Goal: Find contact information: Find contact information

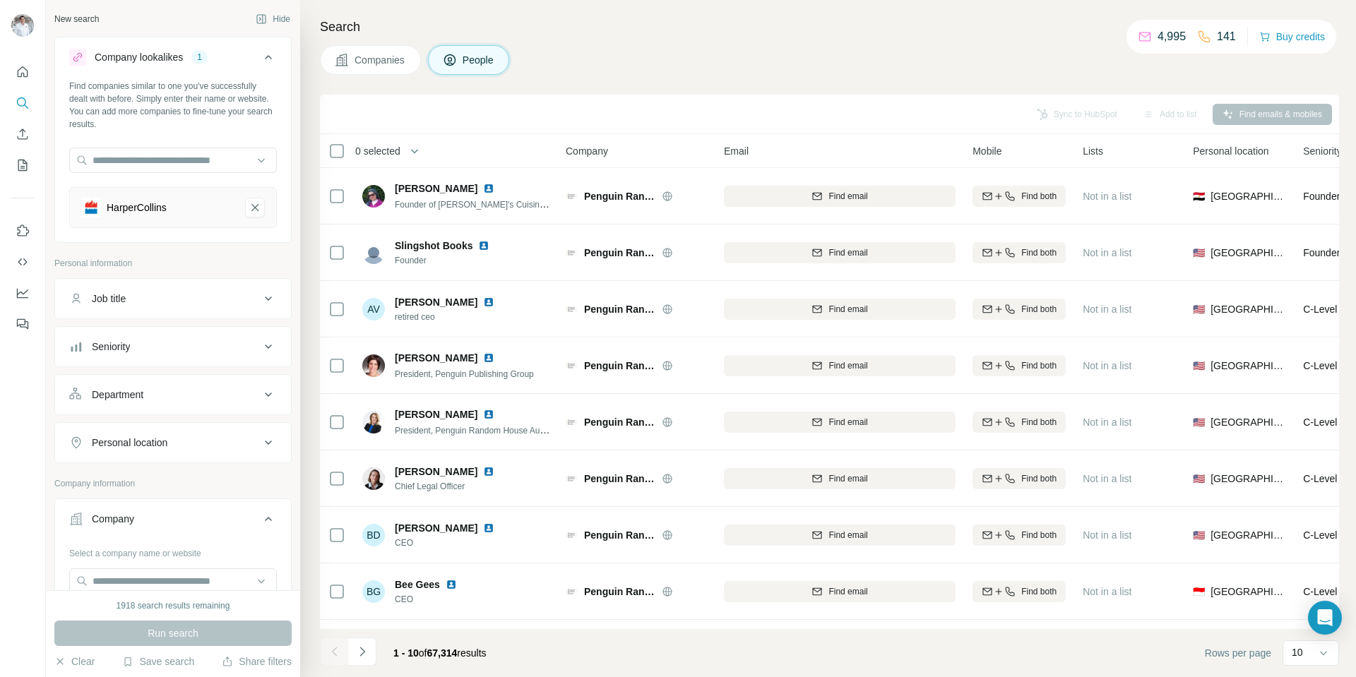
click at [233, 208] on div "HarperCollins" at bounding box center [173, 207] width 208 height 41
click at [249, 207] on icon "HarperCollins-remove-button" at bounding box center [255, 208] width 13 height 14
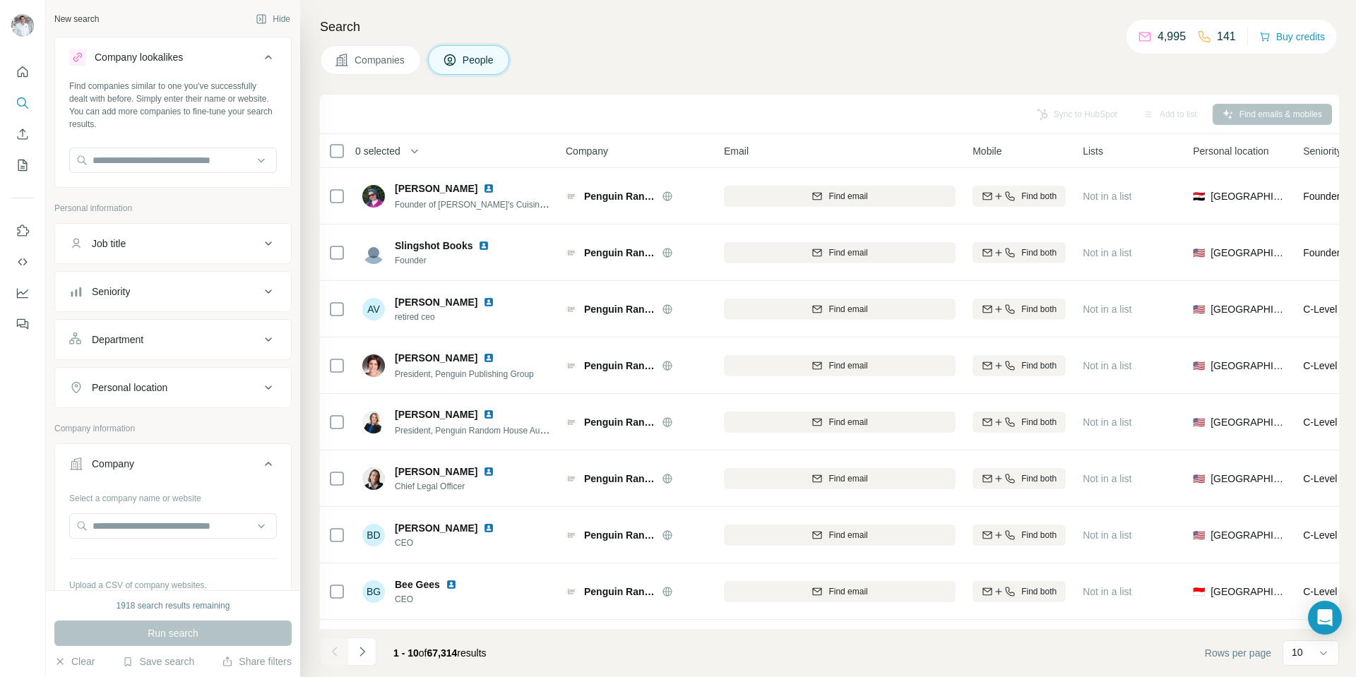
click at [133, 466] on div "Company" at bounding box center [113, 464] width 42 height 14
click at [129, 466] on div "Company" at bounding box center [113, 464] width 42 height 14
click at [135, 523] on input "text" at bounding box center [173, 526] width 208 height 25
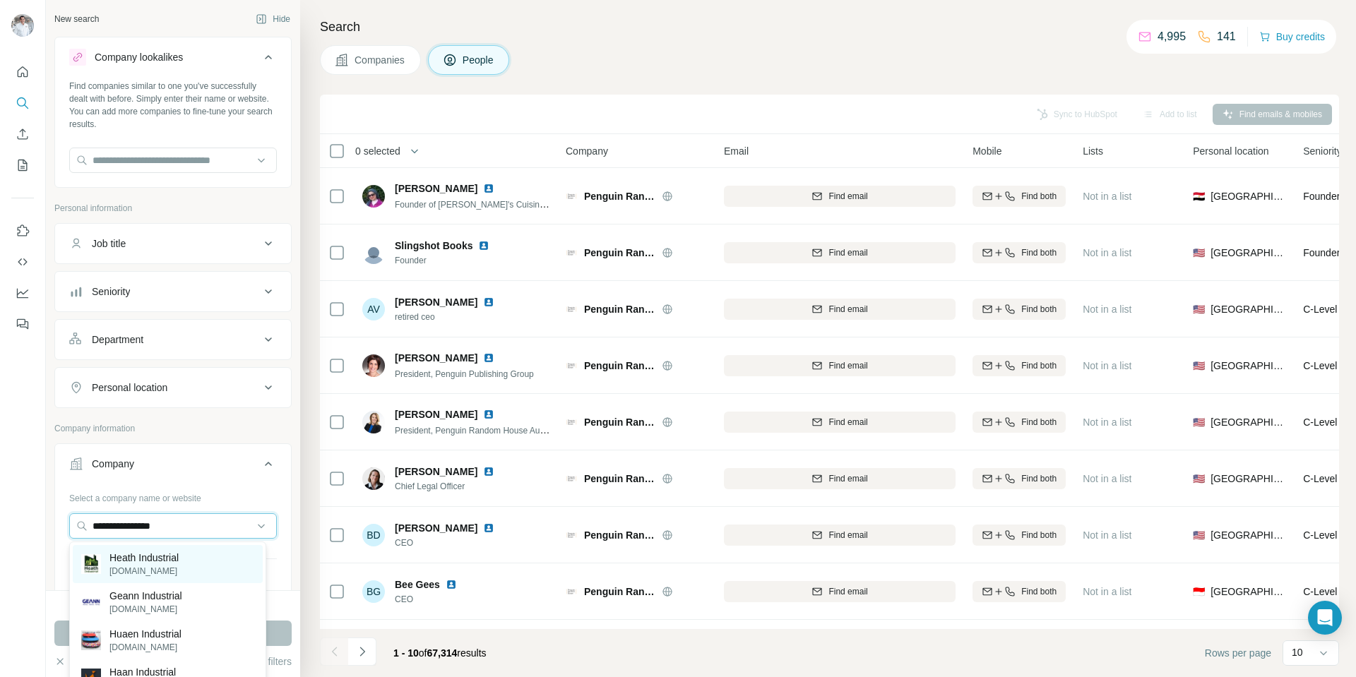
type input "**********"
click at [167, 556] on p "Heath Industrial" at bounding box center [143, 558] width 69 height 14
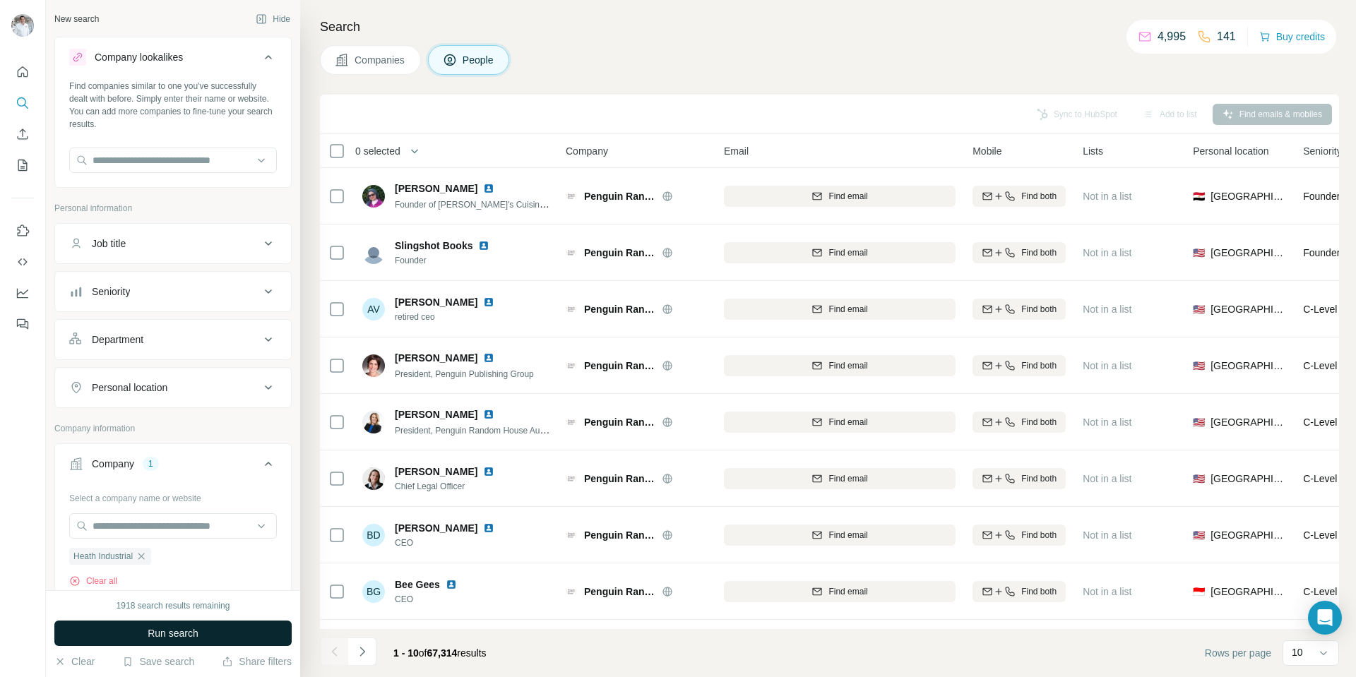
click at [183, 629] on span "Run search" at bounding box center [173, 634] width 51 height 14
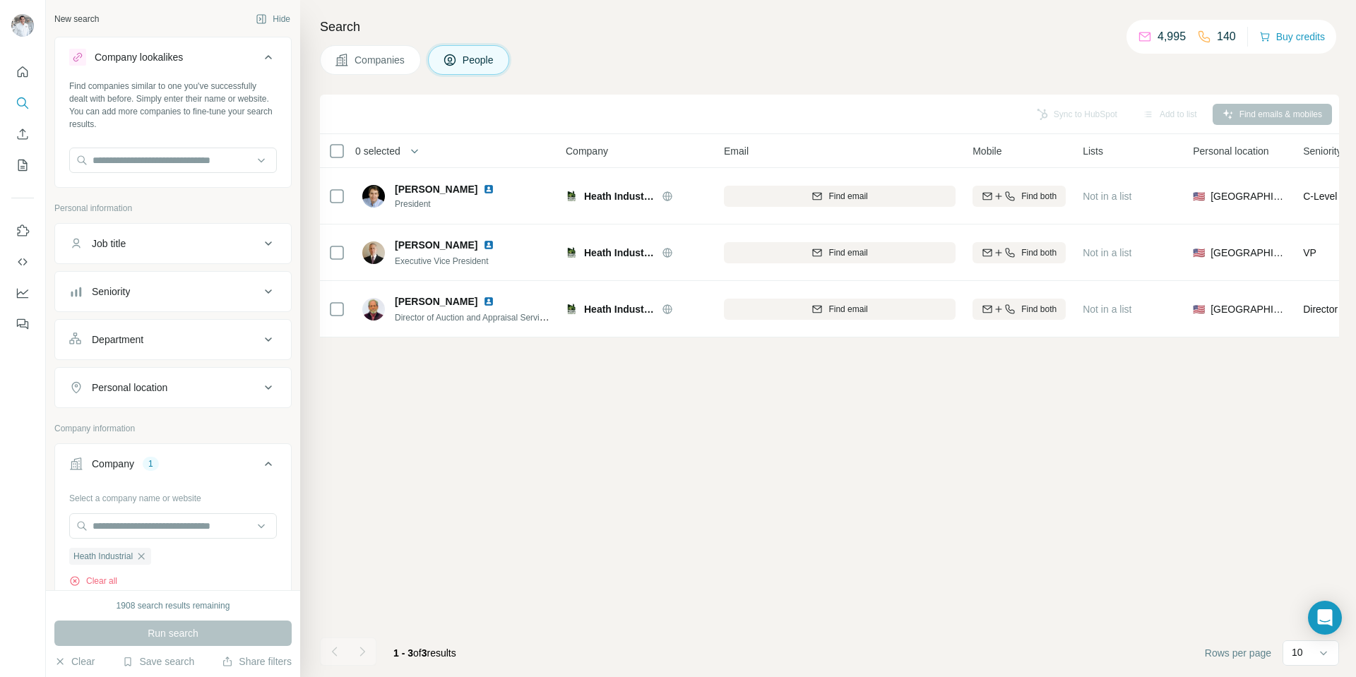
click at [378, 58] on span "Companies" at bounding box center [381, 60] width 52 height 14
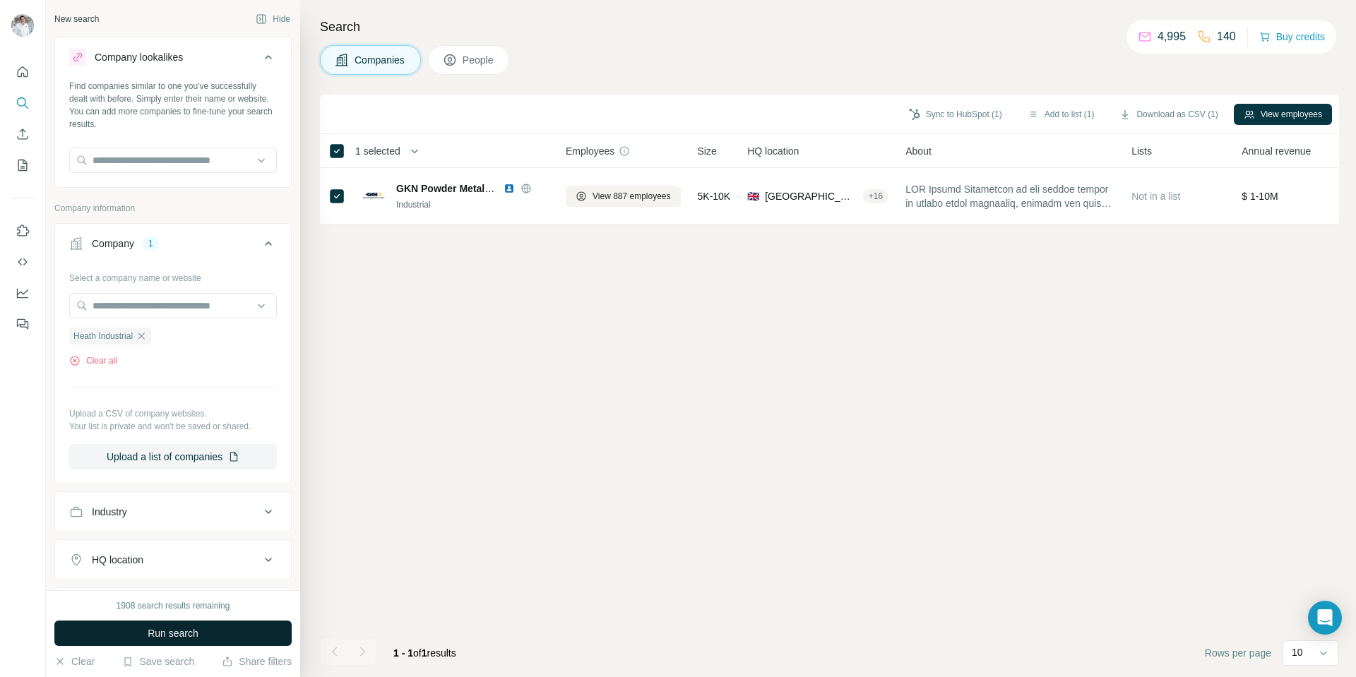
click at [185, 636] on span "Run search" at bounding box center [173, 634] width 51 height 14
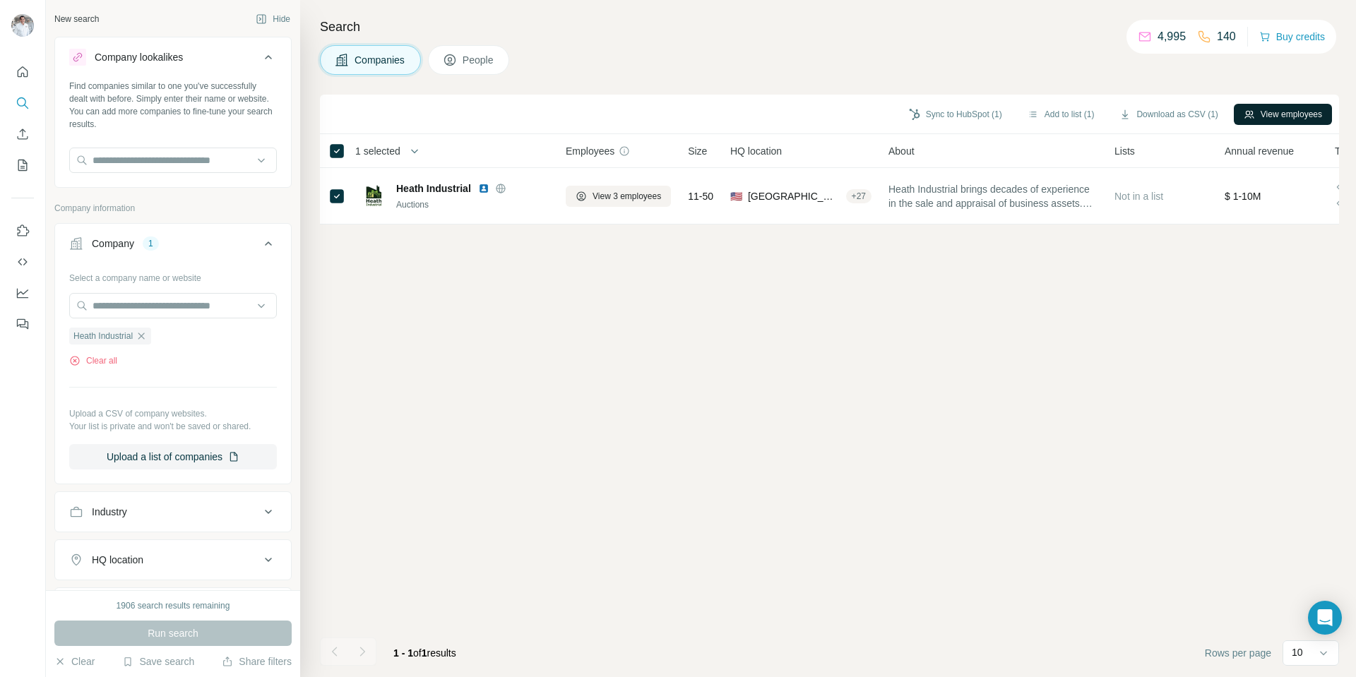
click at [1297, 110] on button "View employees" at bounding box center [1283, 114] width 98 height 21
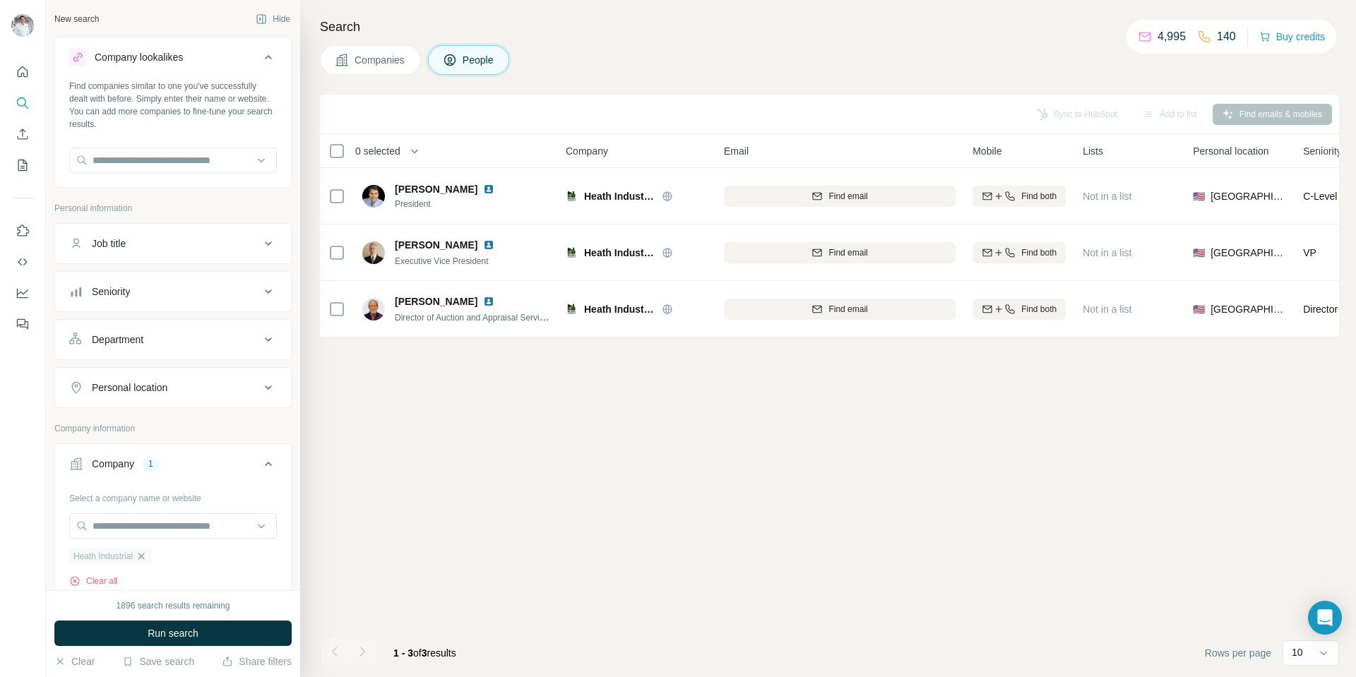
click at [146, 557] on icon "button" at bounding box center [141, 556] width 11 height 11
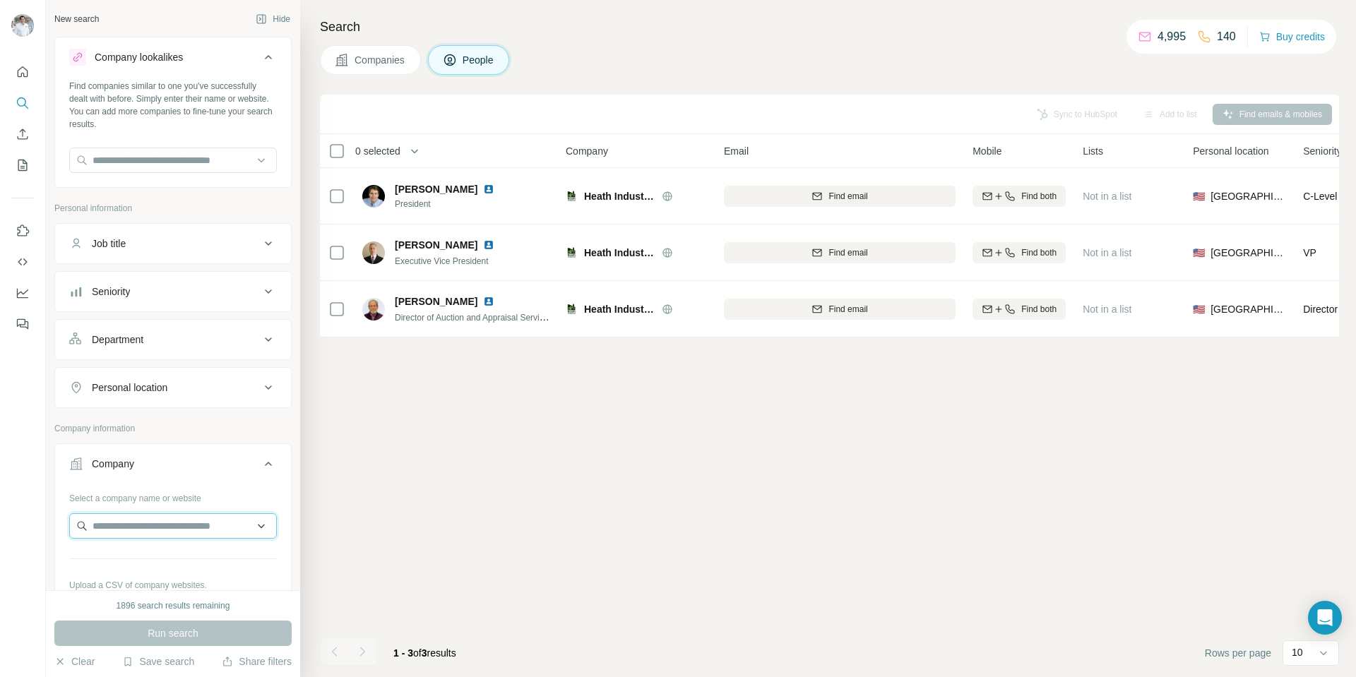
click at [129, 528] on input "text" at bounding box center [173, 526] width 208 height 25
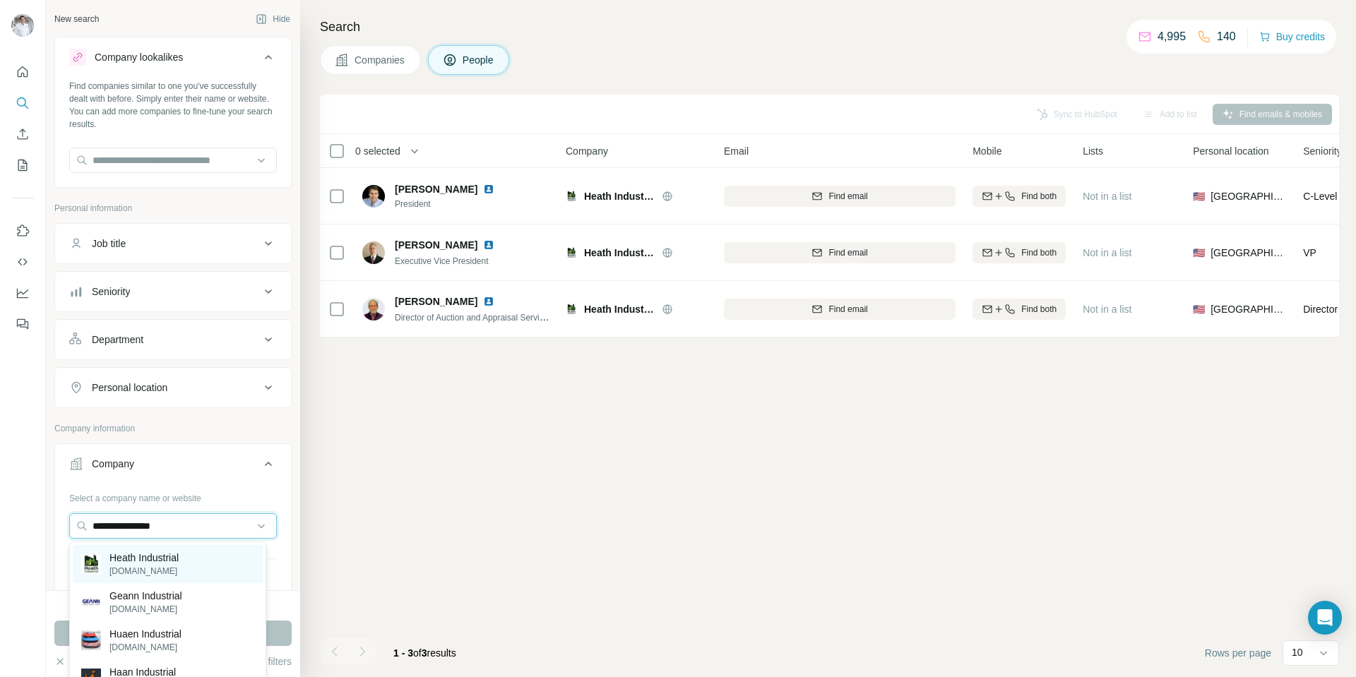
type input "**********"
click at [179, 557] on p "Heath Industrial" at bounding box center [143, 558] width 69 height 14
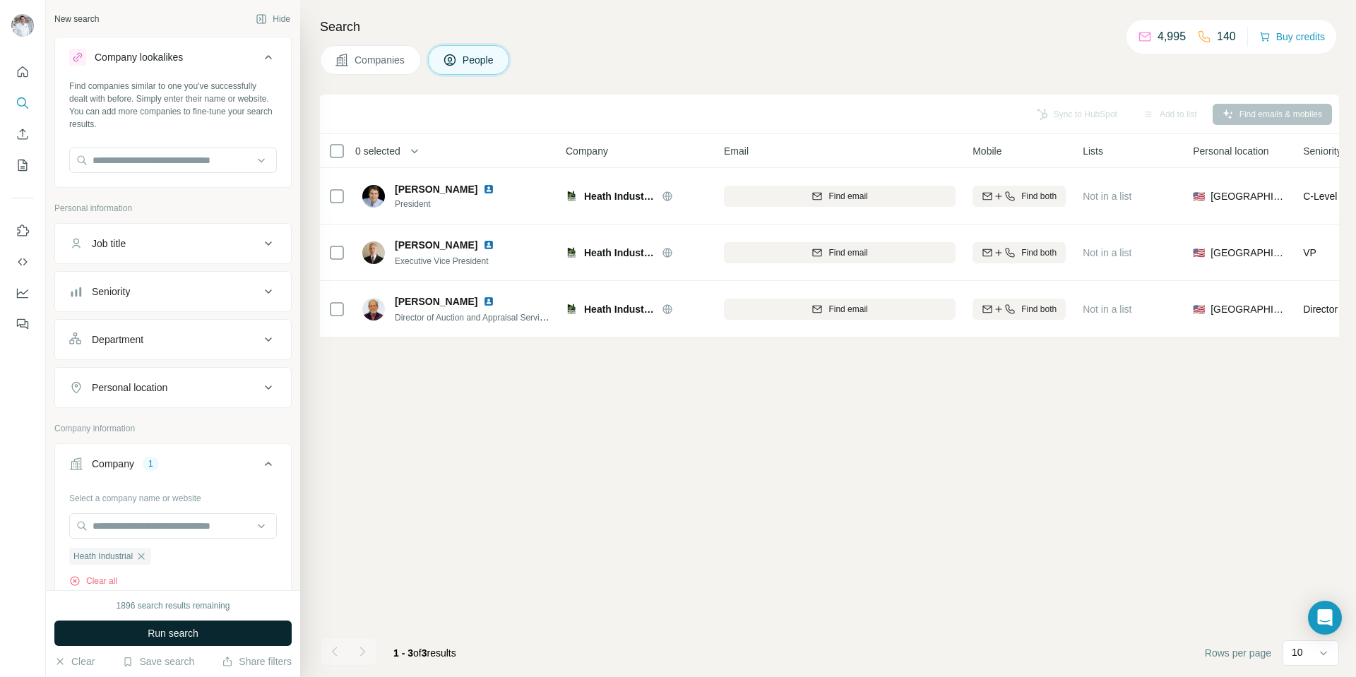
click at [171, 635] on span "Run search" at bounding box center [173, 634] width 51 height 14
click at [369, 66] on span "Companies" at bounding box center [381, 60] width 52 height 14
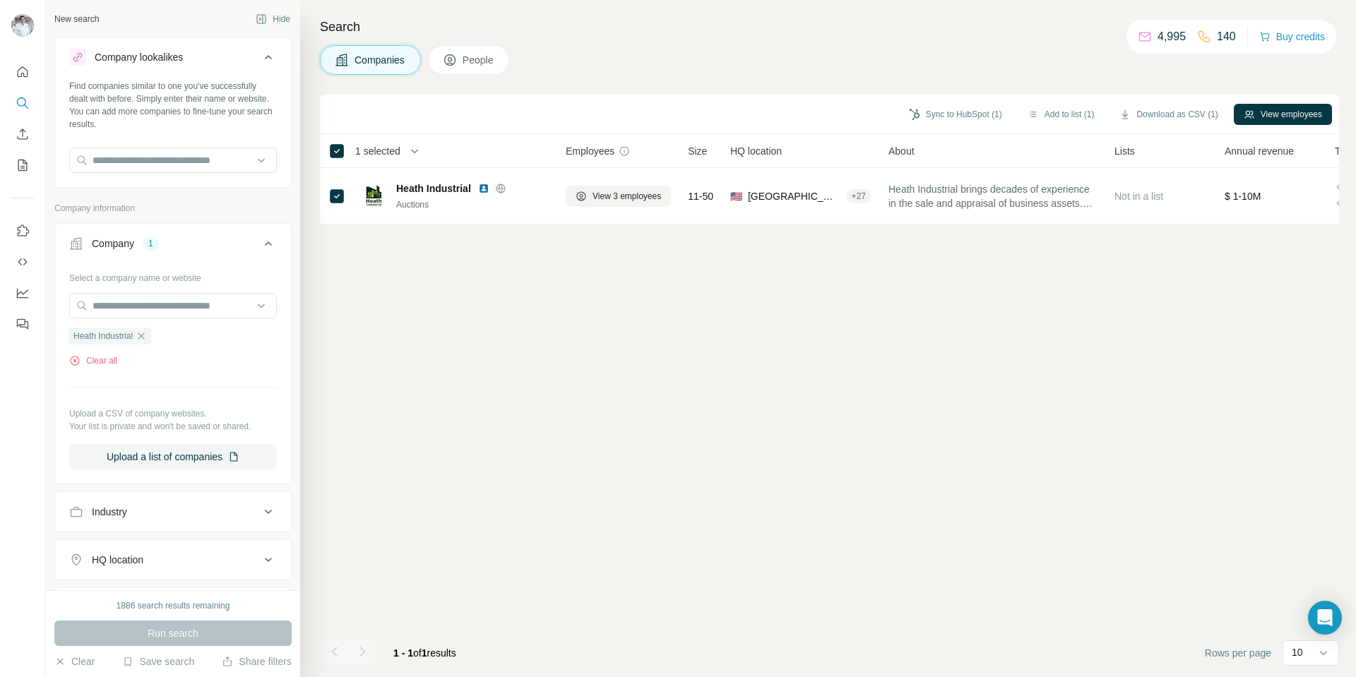
click at [138, 365] on div "Clear all" at bounding box center [173, 361] width 208 height 13
click at [131, 336] on span "Heath Industrial" at bounding box center [102, 336] width 59 height 13
click at [145, 336] on icon "button" at bounding box center [141, 336] width 6 height 6
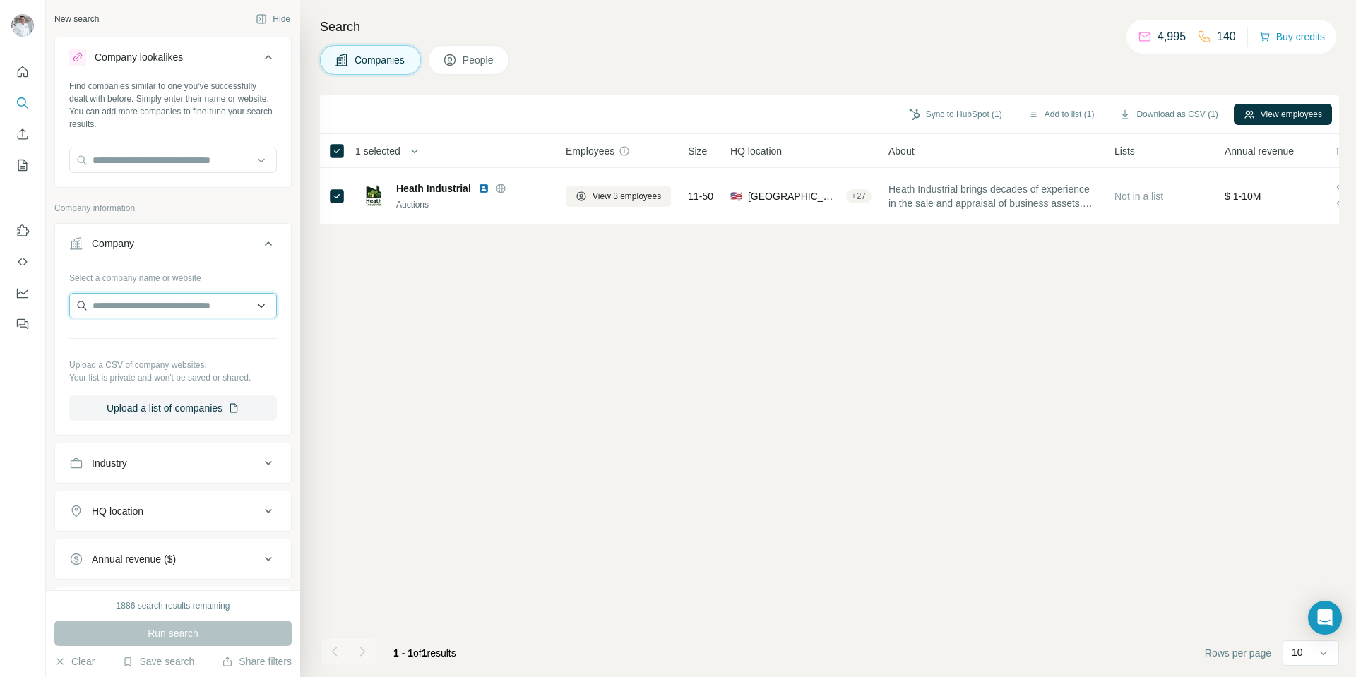
click at [136, 311] on input "text" at bounding box center [173, 305] width 208 height 25
type input "**********"
click at [147, 338] on p "[PERSON_NAME] Industrial Services" at bounding box center [180, 345] width 147 height 28
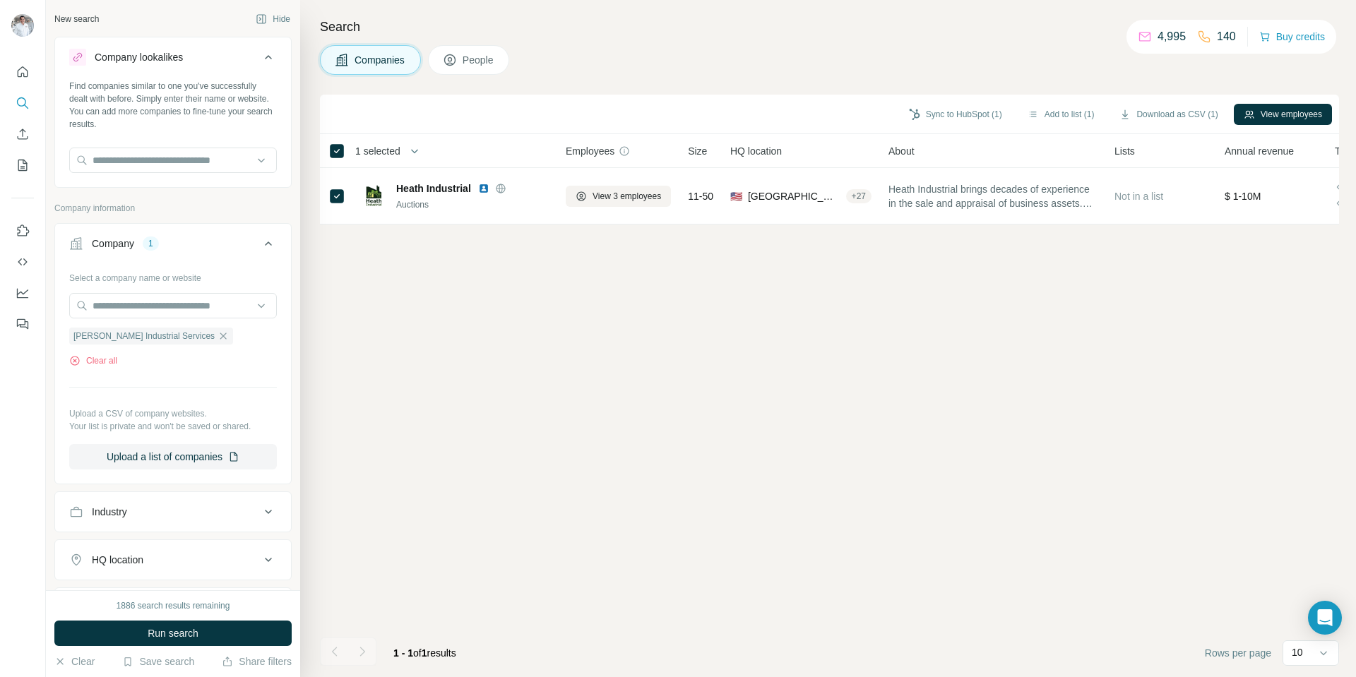
click at [168, 636] on span "Run search" at bounding box center [173, 634] width 51 height 14
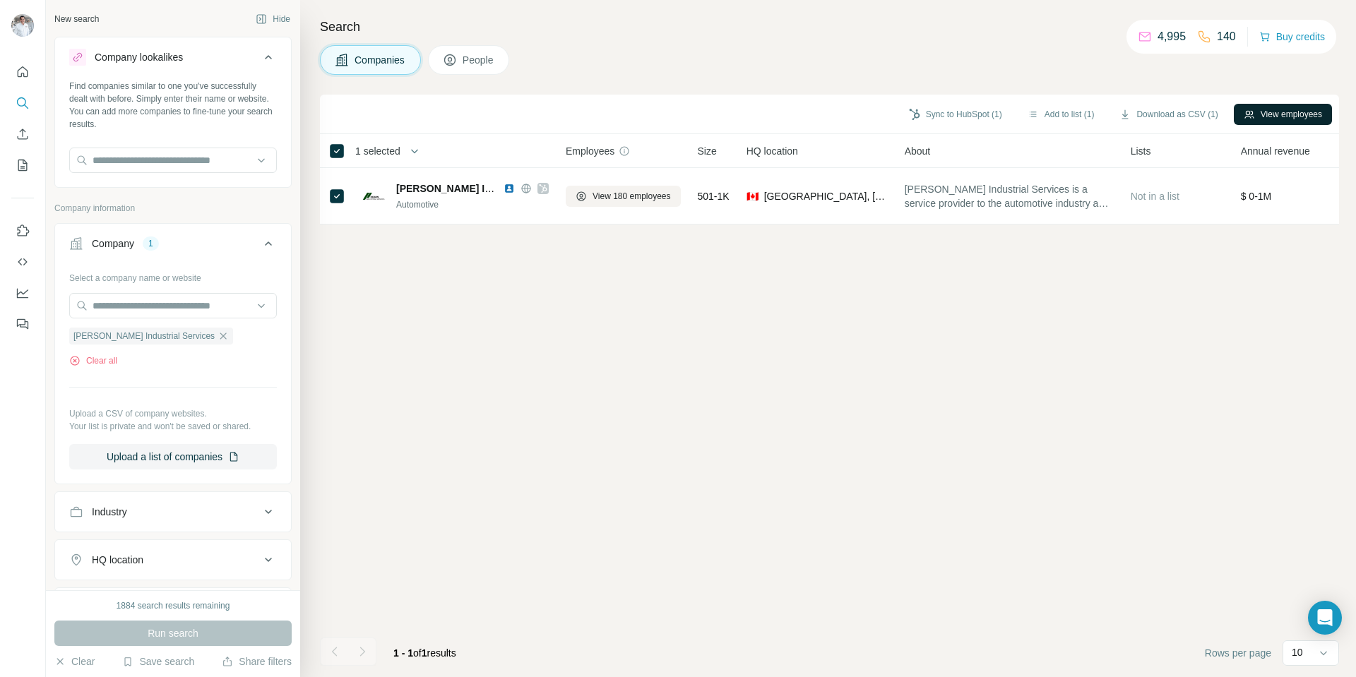
click at [1260, 109] on button "View employees" at bounding box center [1283, 114] width 98 height 21
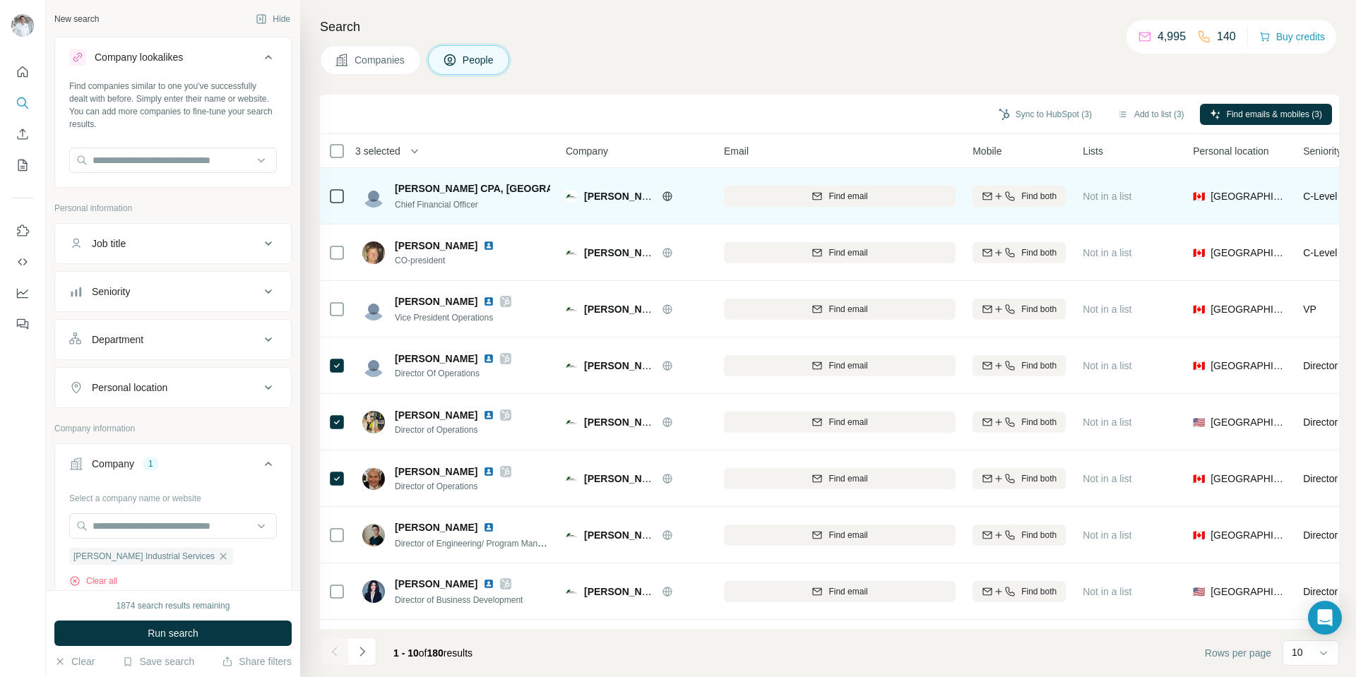
click at [328, 193] on td at bounding box center [337, 196] width 34 height 57
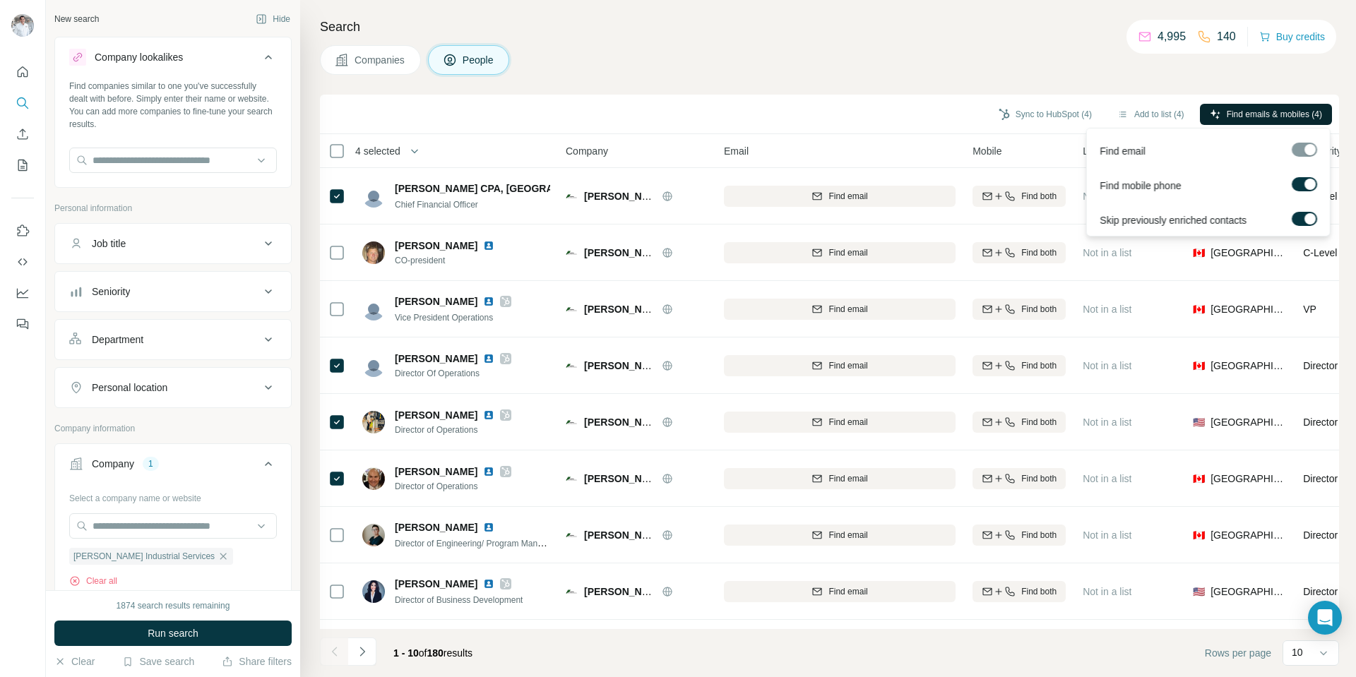
click at [1245, 112] on span "Find emails & mobiles (4)" at bounding box center [1274, 114] width 95 height 13
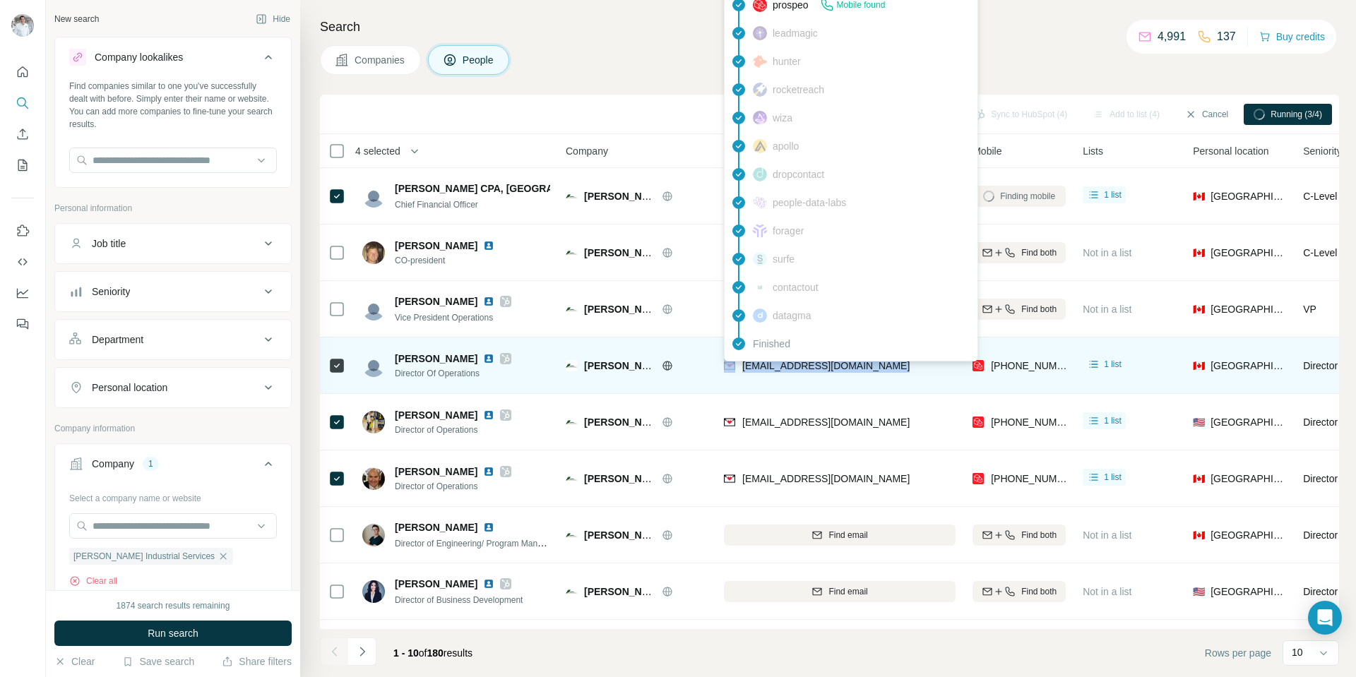
drag, startPoint x: 890, startPoint y: 367, endPoint x: 738, endPoint y: 366, distance: 151.9
click at [738, 366] on div "[EMAIL_ADDRESS][DOMAIN_NAME]" at bounding box center [840, 365] width 232 height 39
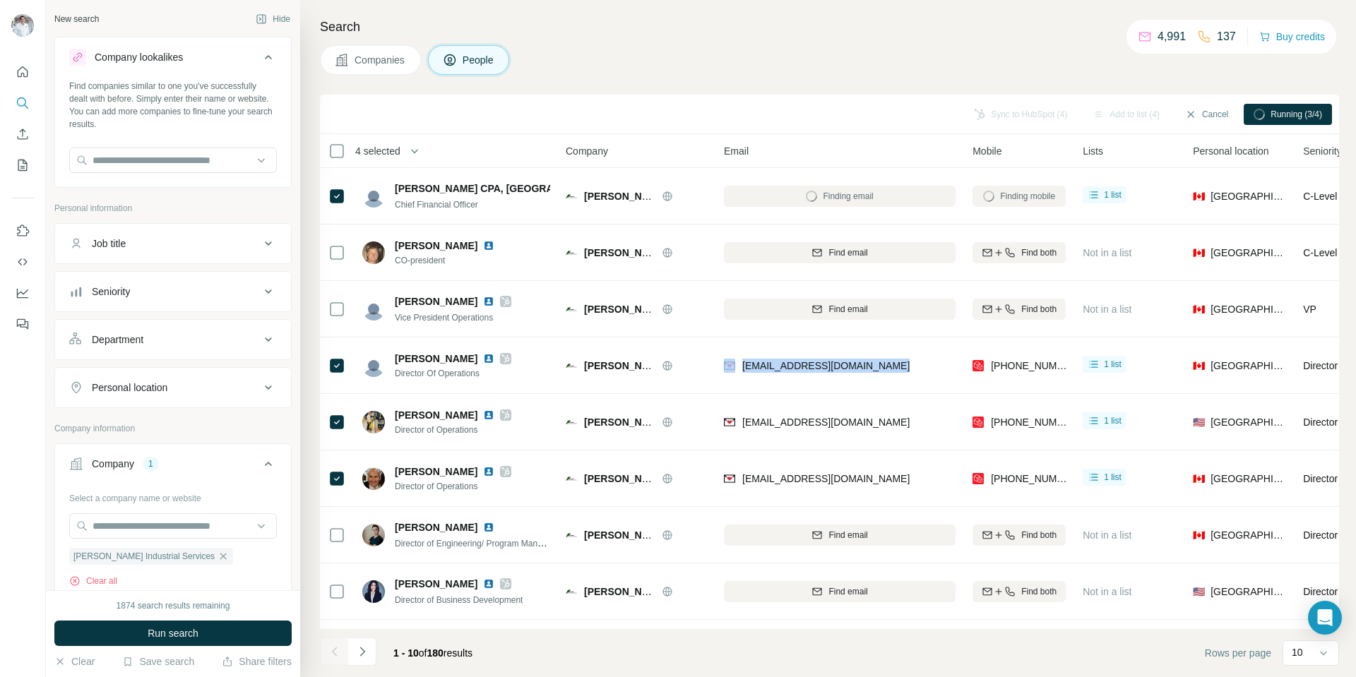
copy div "[EMAIL_ADDRESS][DOMAIN_NAME]"
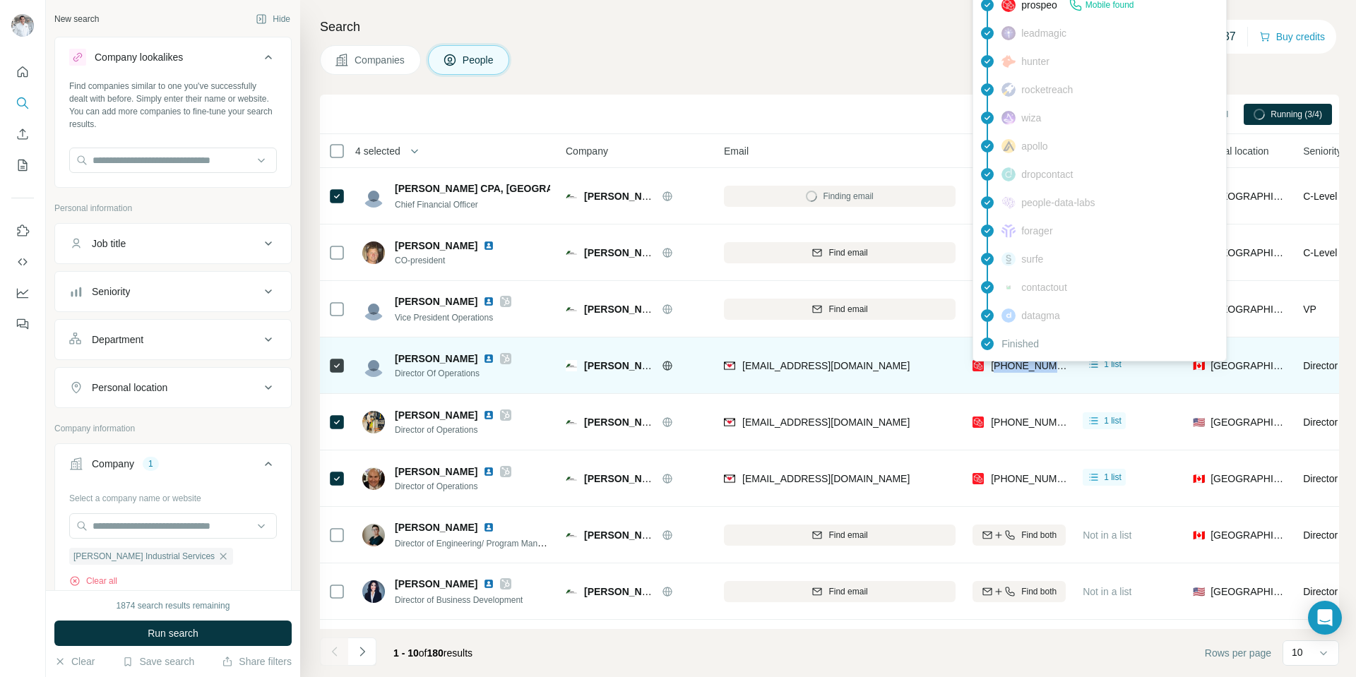
drag, startPoint x: 1066, startPoint y: 367, endPoint x: 998, endPoint y: 368, distance: 67.8
click at [1000, 365] on div "[PHONE_NUMBER]" at bounding box center [1019, 365] width 93 height 39
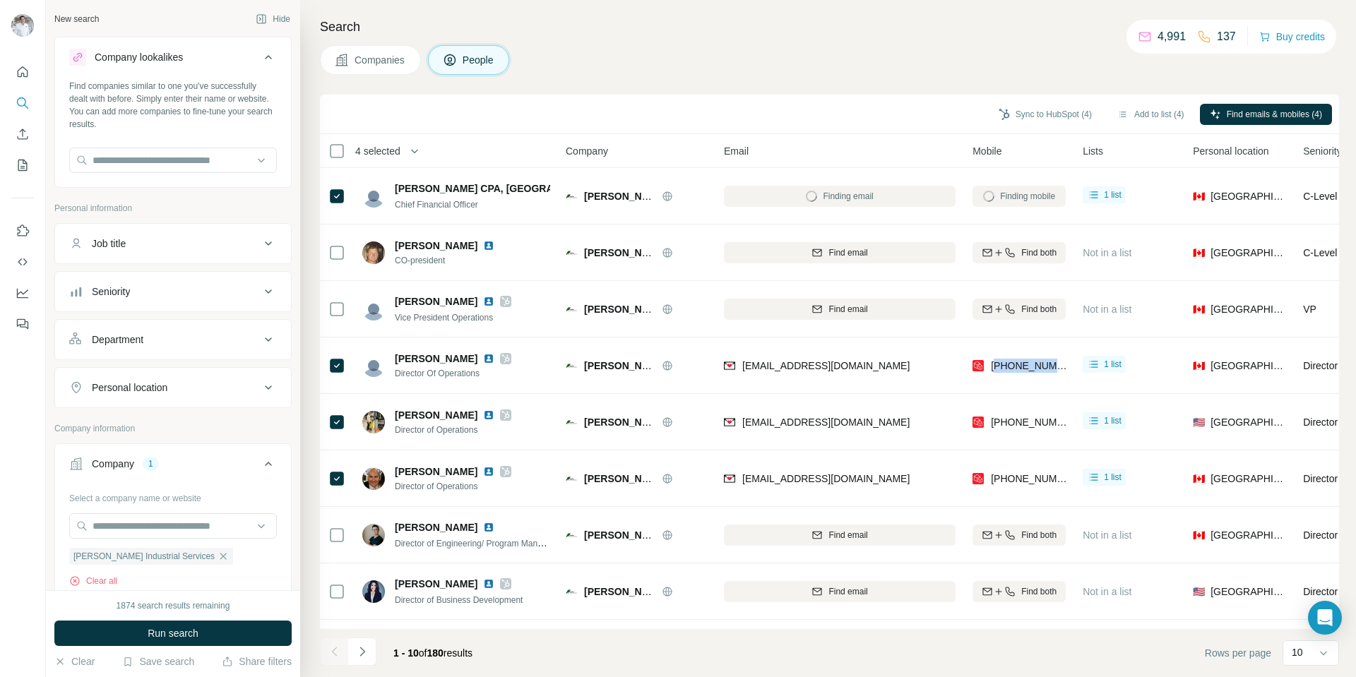
copy span "12897950600"
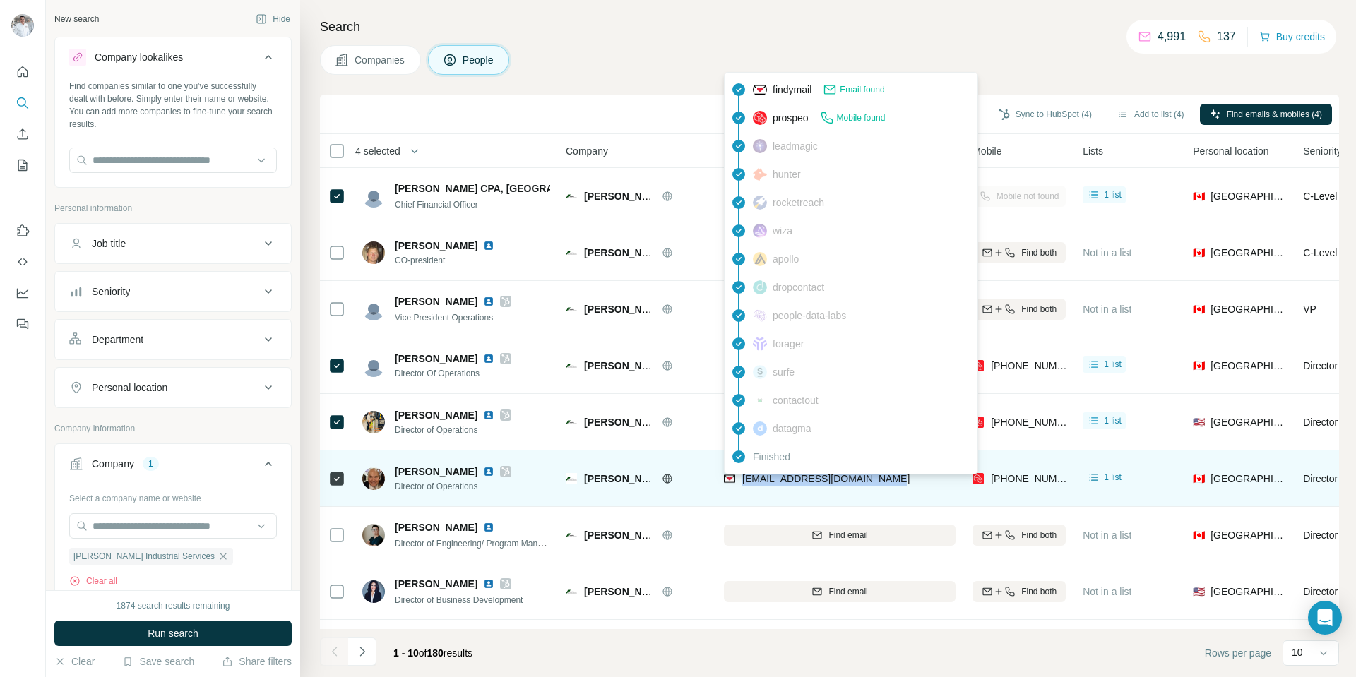
drag, startPoint x: 884, startPoint y: 480, endPoint x: 744, endPoint y: 480, distance: 140.6
click at [744, 480] on div "[EMAIL_ADDRESS][DOMAIN_NAME]" at bounding box center [840, 478] width 232 height 39
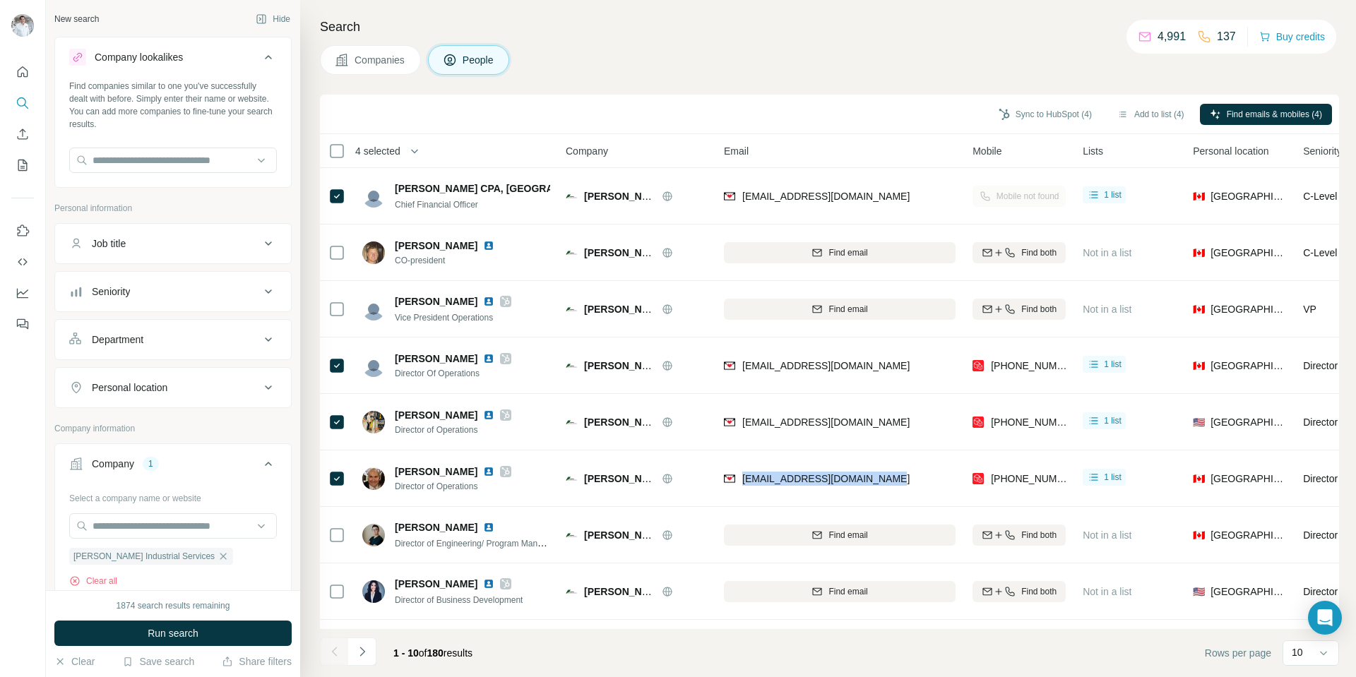
copy span "[EMAIL_ADDRESS][DOMAIN_NAME]"
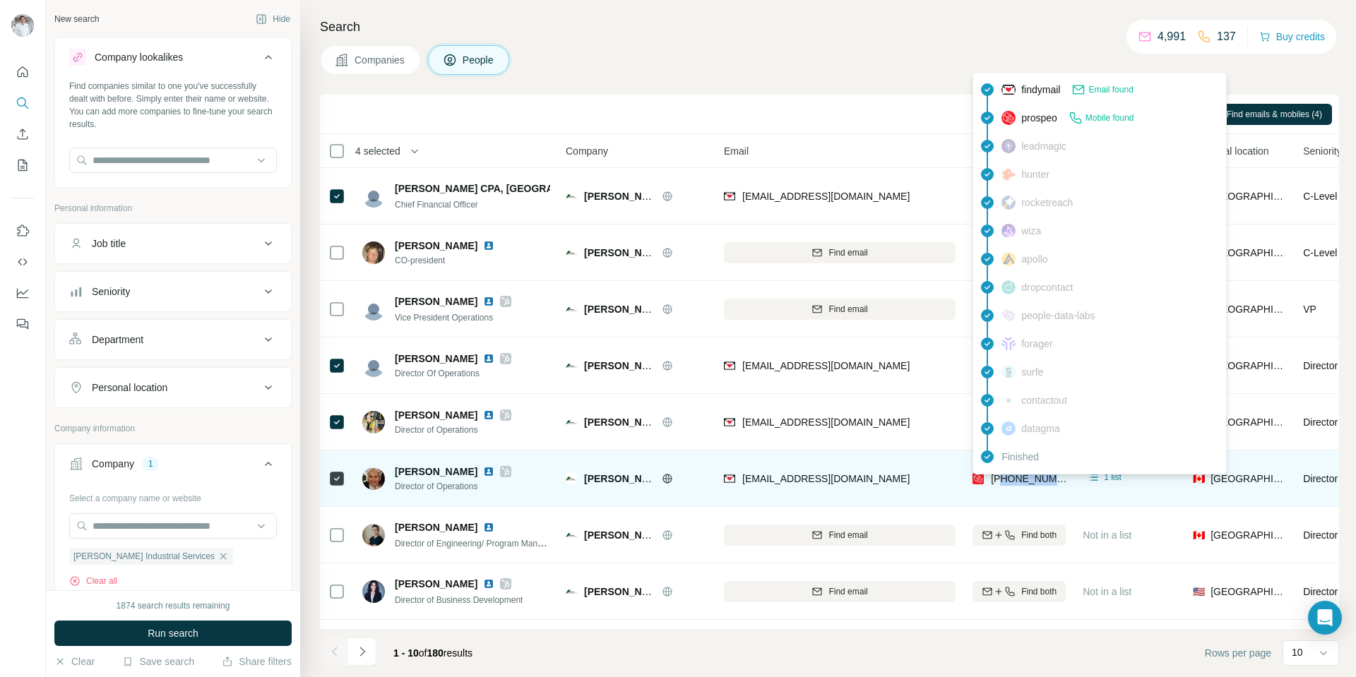
drag, startPoint x: 1062, startPoint y: 480, endPoint x: 1002, endPoint y: 478, distance: 60.1
click at [1002, 478] on div "[PHONE_NUMBER]" at bounding box center [1019, 478] width 93 height 39
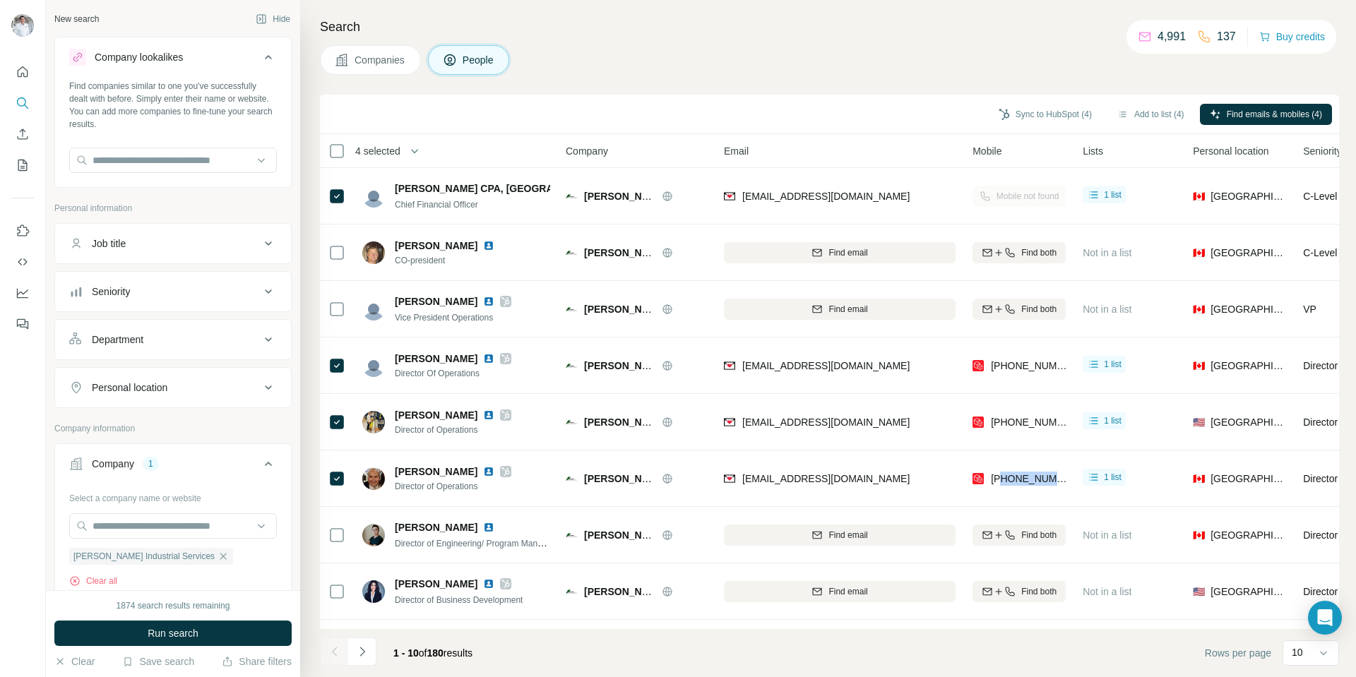
copy span "7344973041"
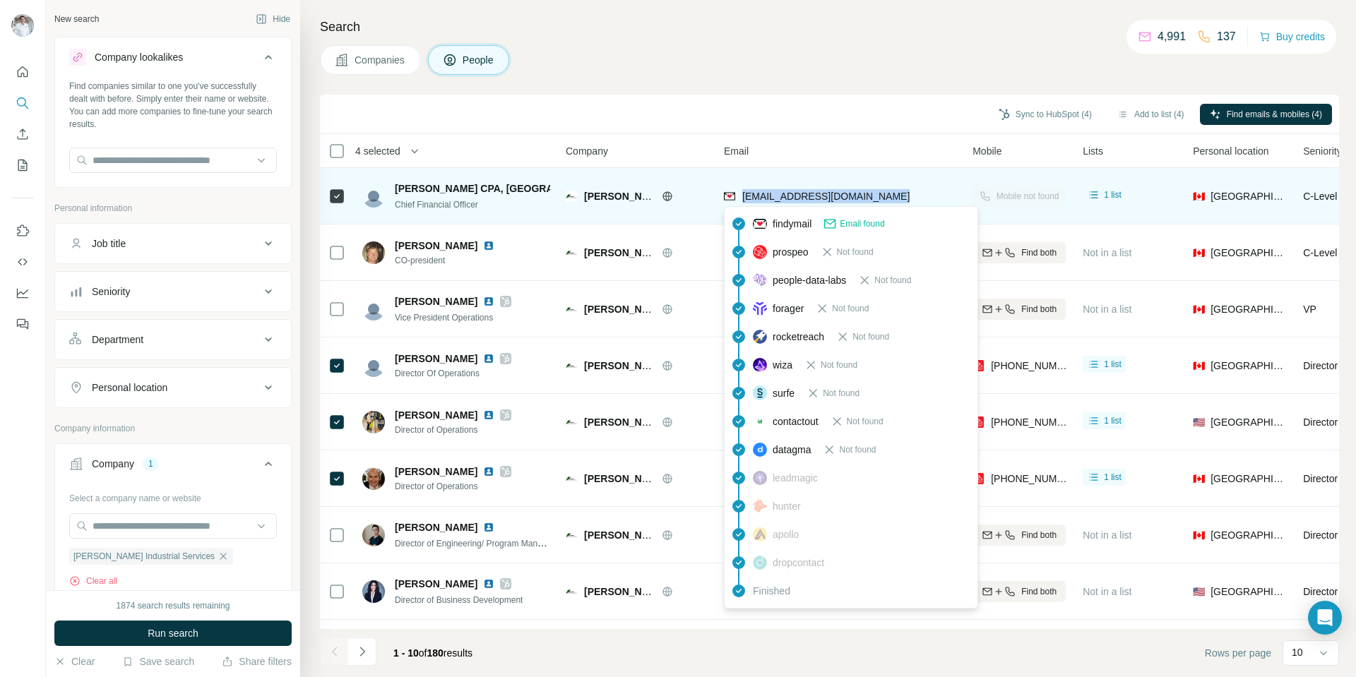
drag, startPoint x: 894, startPoint y: 200, endPoint x: 745, endPoint y: 201, distance: 149.8
click at [745, 201] on div "[EMAIL_ADDRESS][DOMAIN_NAME]" at bounding box center [840, 196] width 232 height 39
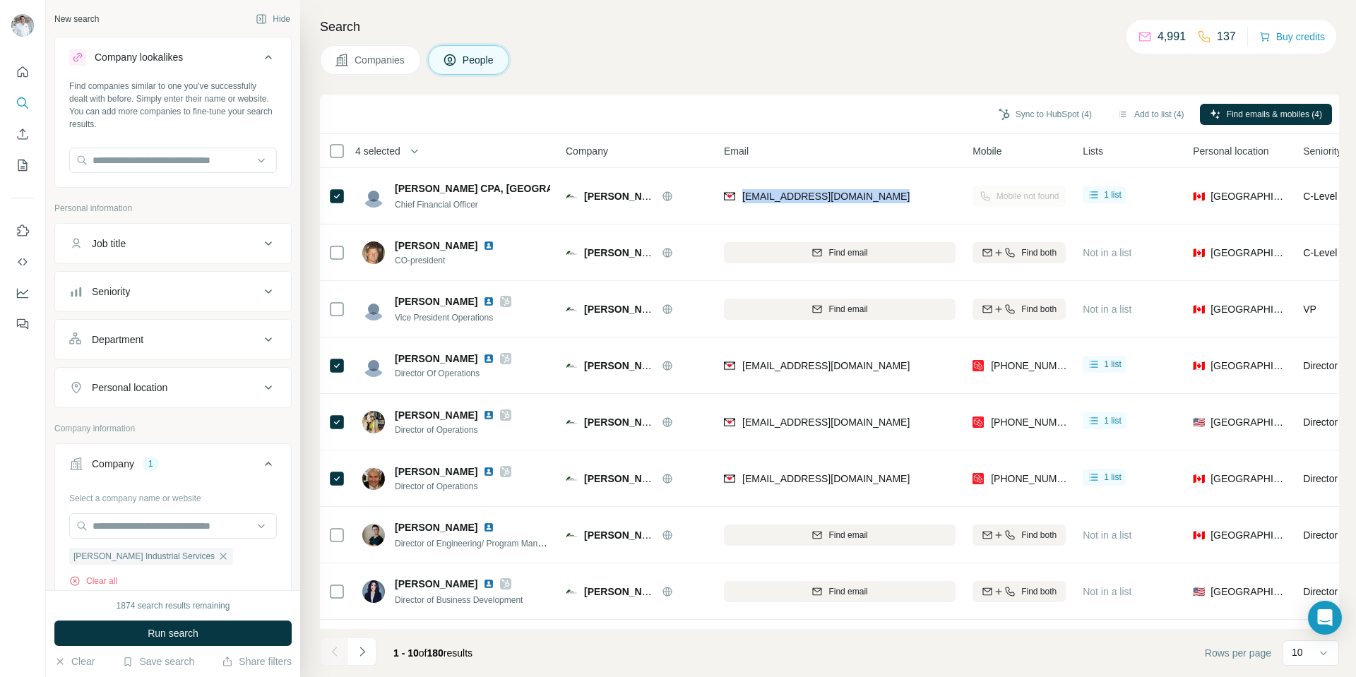
copy span "[EMAIL_ADDRESS][DOMAIN_NAME]"
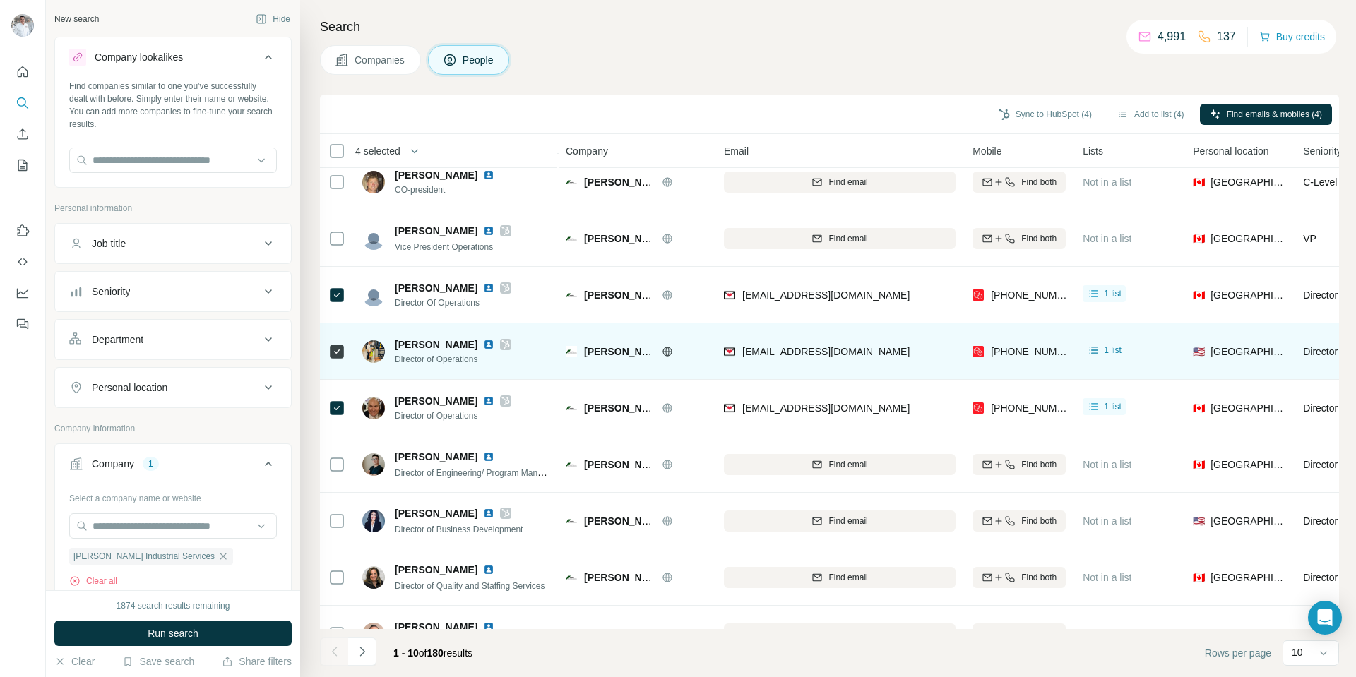
scroll to position [111, 0]
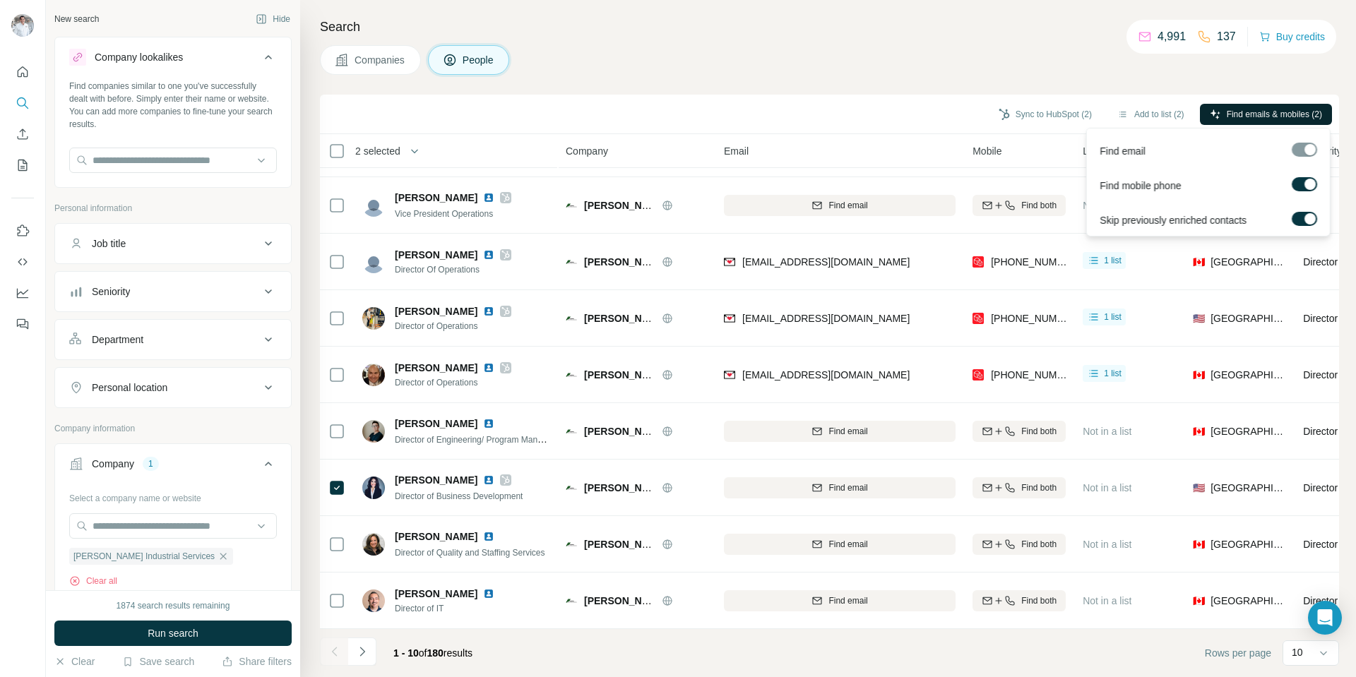
click at [1256, 112] on span "Find emails & mobiles (2)" at bounding box center [1274, 114] width 95 height 13
